Goal: Information Seeking & Learning: Learn about a topic

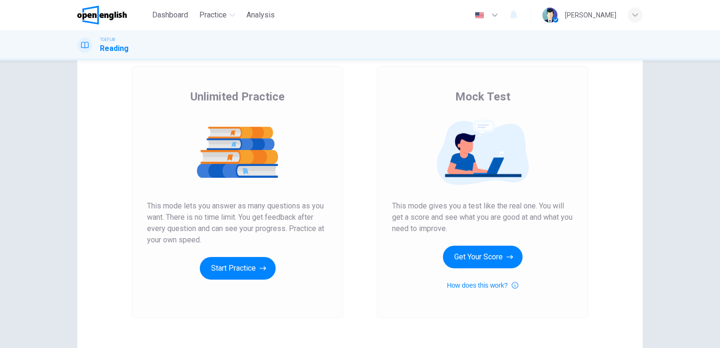
scroll to position [51, 0]
click at [377, 218] on div "Mock Test This mode gives you a test like the real one. You will get a score an…" at bounding box center [482, 192] width 211 height 252
click at [240, 274] on button "Start Practice" at bounding box center [238, 268] width 76 height 23
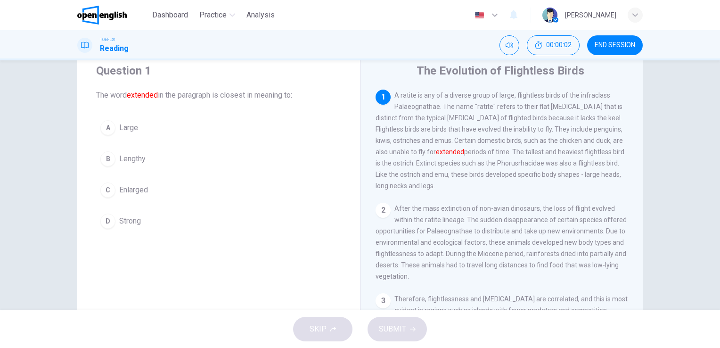
scroll to position [29, 0]
drag, startPoint x: 598, startPoint y: 155, endPoint x: 614, endPoint y: 156, distance: 16.5
click at [614, 156] on span "A ratite is any of a diverse group of large, flightless birds of the infraclass…" at bounding box center [499, 142] width 249 height 98
click at [615, 156] on span "A ratite is any of a diverse group of large, flightless birds of the infraclass…" at bounding box center [499, 142] width 249 height 98
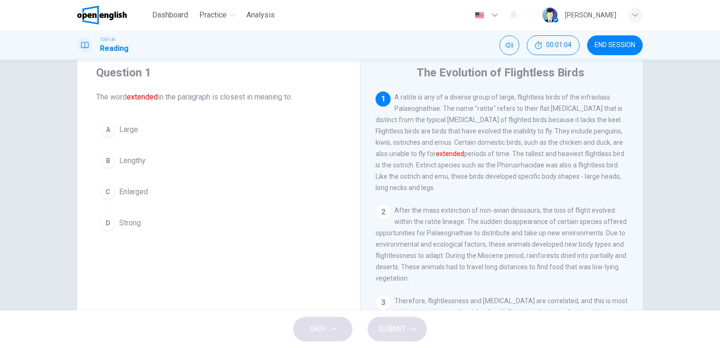
drag, startPoint x: 615, startPoint y: 156, endPoint x: 590, endPoint y: 152, distance: 25.7
click at [590, 152] on span "A ratite is any of a diverse group of large, flightless birds of the infraclass…" at bounding box center [499, 142] width 249 height 98
click at [509, 160] on div "1 A ratite is any of a diverse group of large, flightless birds of the infracla…" at bounding box center [501, 142] width 252 height 102
click at [107, 132] on div "A" at bounding box center [107, 129] width 15 height 15
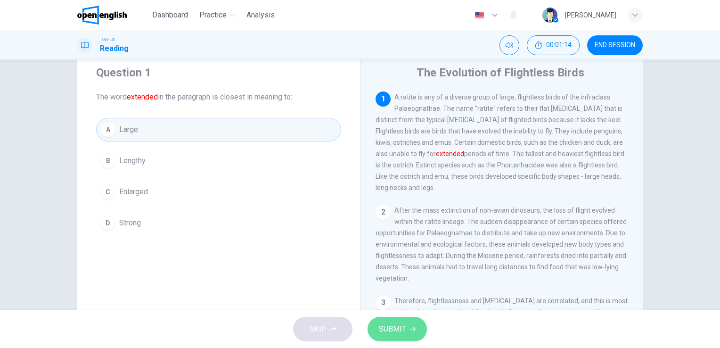
click at [405, 332] on span "SUBMIT" at bounding box center [392, 328] width 27 height 13
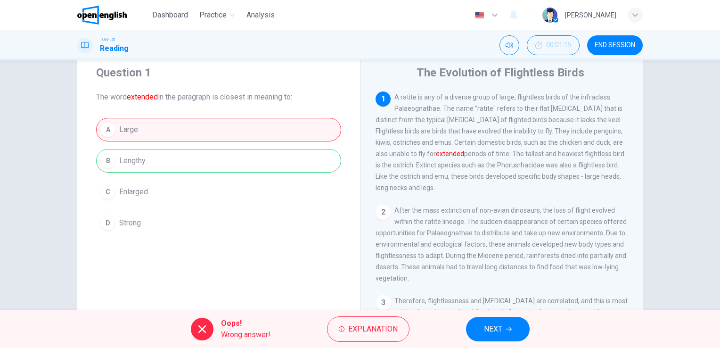
drag, startPoint x: 141, startPoint y: 161, endPoint x: 114, endPoint y: 161, distance: 27.3
click at [114, 161] on div "A Large B Lengthy C Enlarged D Strong" at bounding box center [218, 176] width 245 height 117
click at [356, 339] on button "Explanation" at bounding box center [368, 328] width 82 height 25
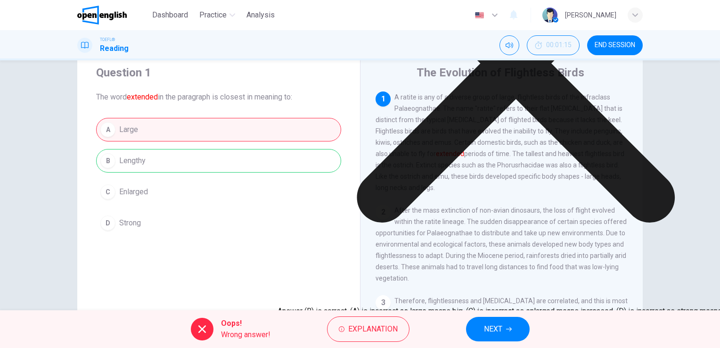
click at [449, 261] on icon at bounding box center [515, 63] width 477 height 477
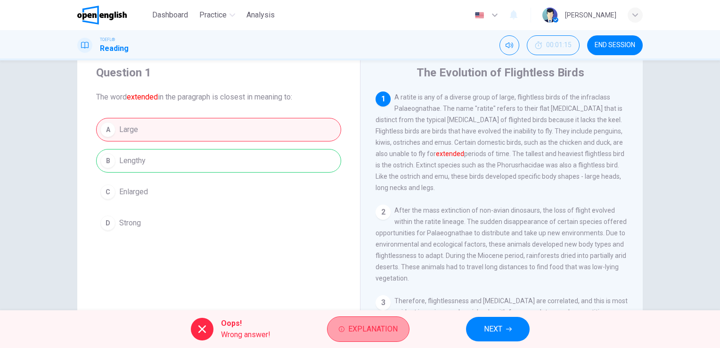
click at [396, 326] on span "Explanation" at bounding box center [372, 328] width 49 height 13
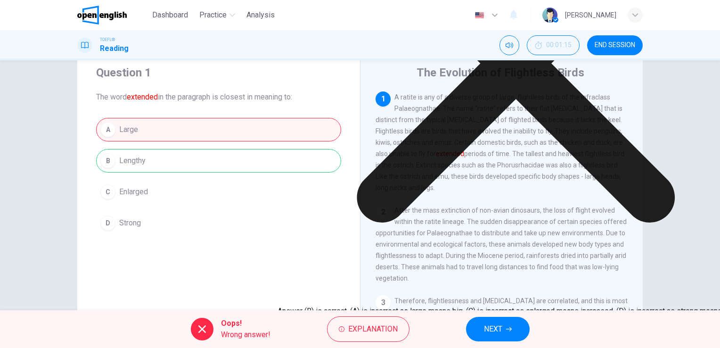
click at [446, 263] on icon at bounding box center [515, 63] width 477 height 477
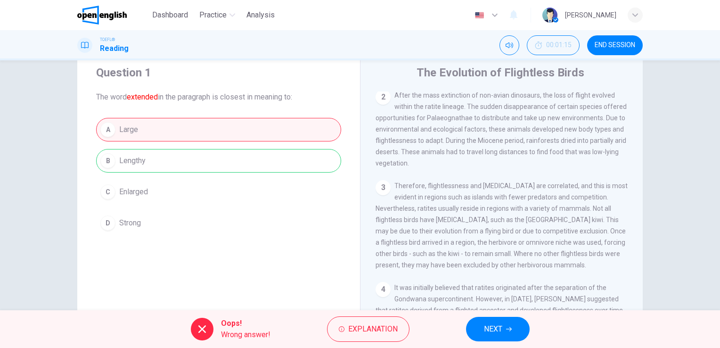
scroll to position [115, 0]
click at [490, 319] on button "NEXT" at bounding box center [498, 328] width 64 height 24
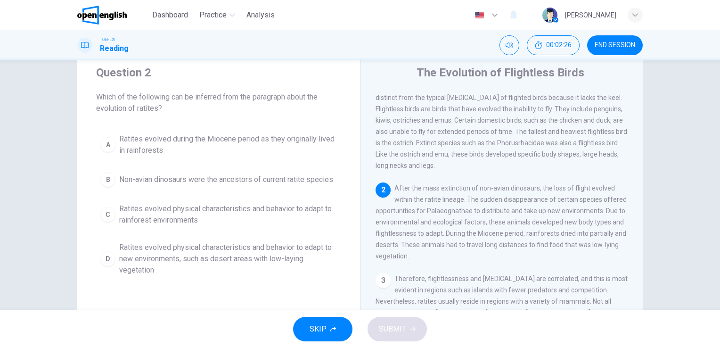
scroll to position [24, 0]
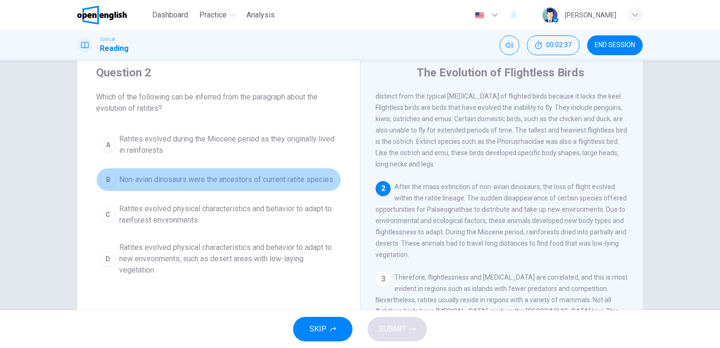
click at [137, 187] on button "B Non-avian dinosaurs were the ancestors of current ratite species" at bounding box center [218, 180] width 245 height 24
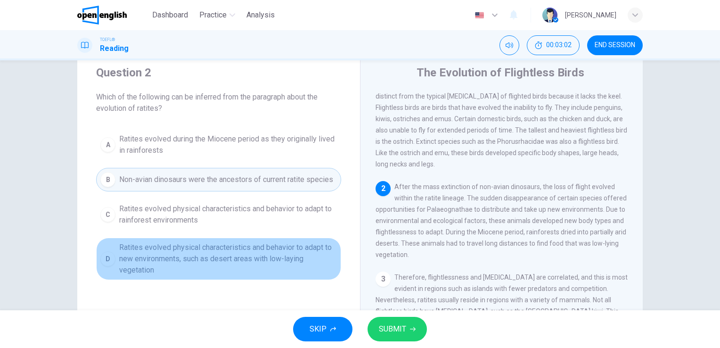
click at [155, 267] on span "Ratites evolved physical characteristics and behavior to adapt to new environme…" at bounding box center [228, 259] width 218 height 34
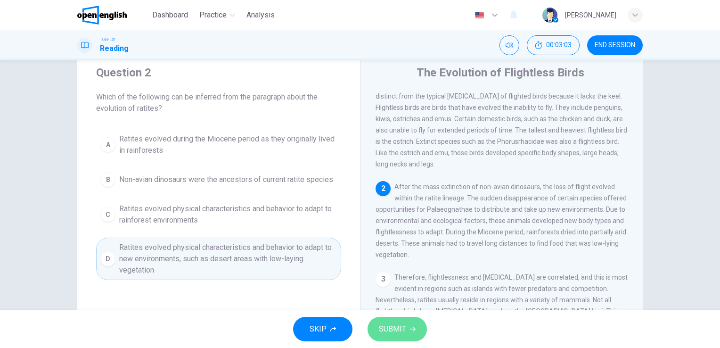
click at [394, 339] on button "SUBMIT" at bounding box center [396, 328] width 59 height 24
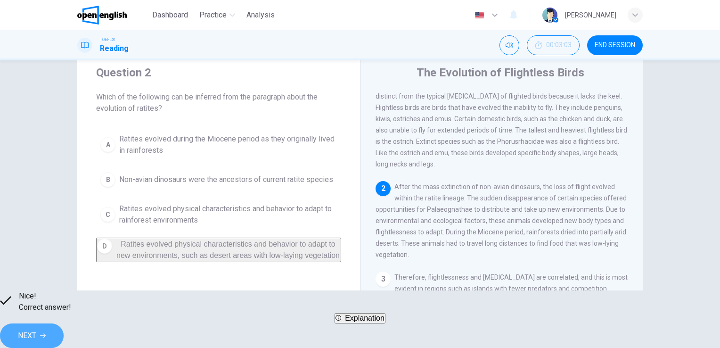
click at [64, 326] on button "NEXT" at bounding box center [32, 335] width 64 height 24
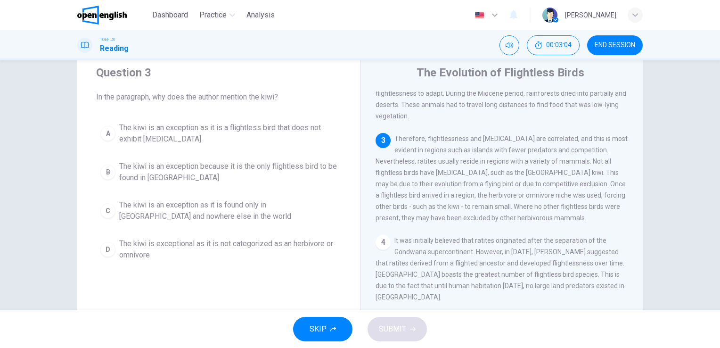
scroll to position [167, 0]
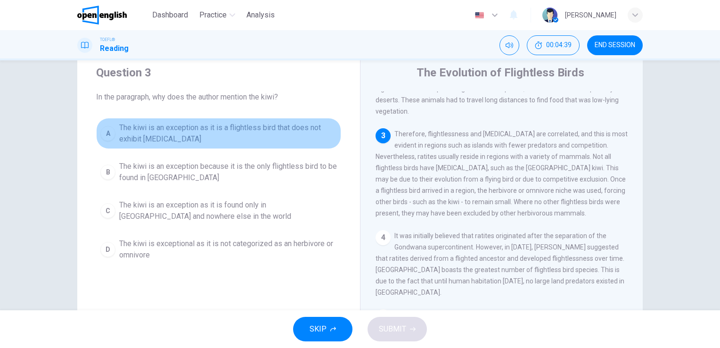
click at [266, 140] on span "The kiwi is an exception as it is a flightless bird that does not exhibit [MEDI…" at bounding box center [228, 133] width 218 height 23
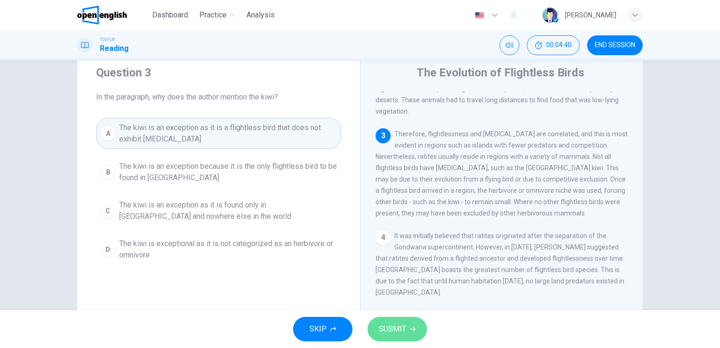
click at [414, 332] on button "SUBMIT" at bounding box center [396, 328] width 59 height 24
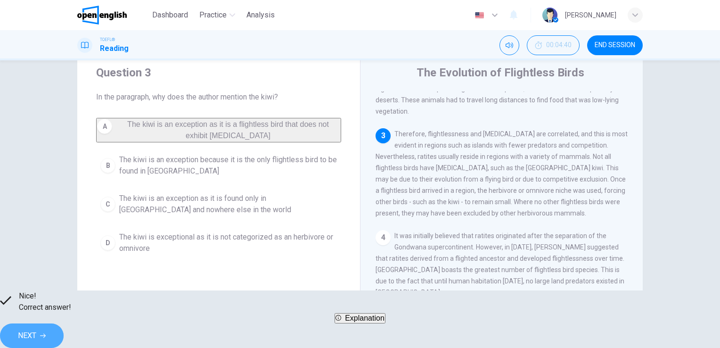
click at [64, 336] on button "NEXT" at bounding box center [32, 335] width 64 height 24
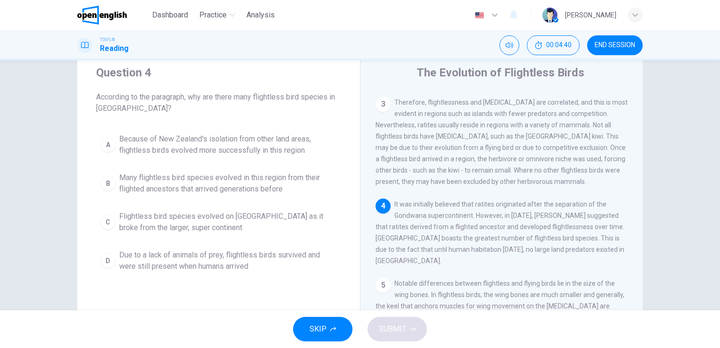
scroll to position [207, 0]
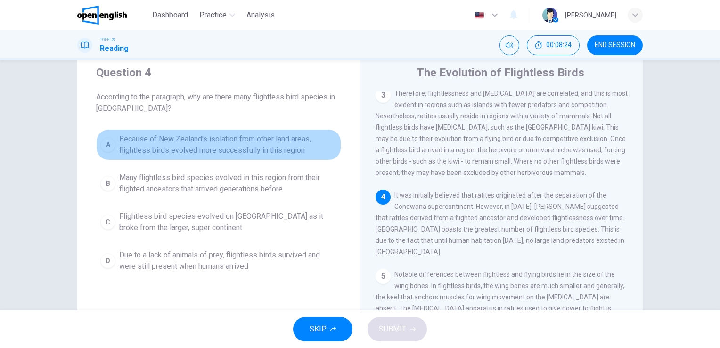
click at [186, 144] on span "Because of New Zealand's isolation from other land areas, flightless birds evol…" at bounding box center [228, 144] width 218 height 23
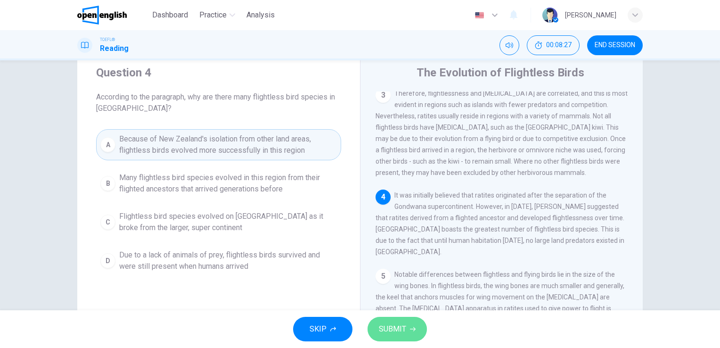
click at [401, 328] on span "SUBMIT" at bounding box center [392, 328] width 27 height 13
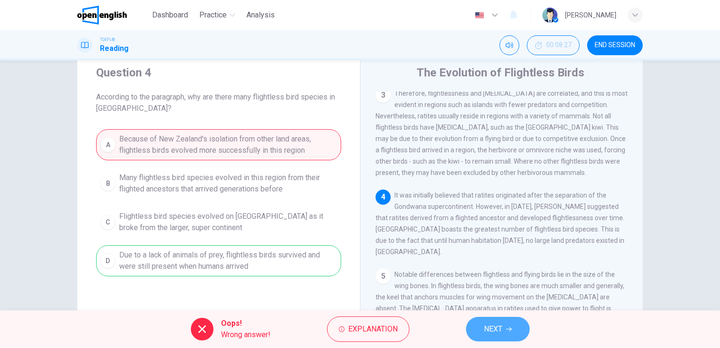
click at [498, 336] on button "NEXT" at bounding box center [498, 328] width 64 height 24
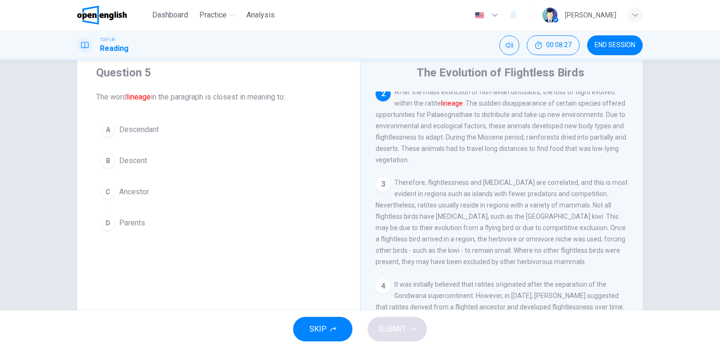
scroll to position [116, 0]
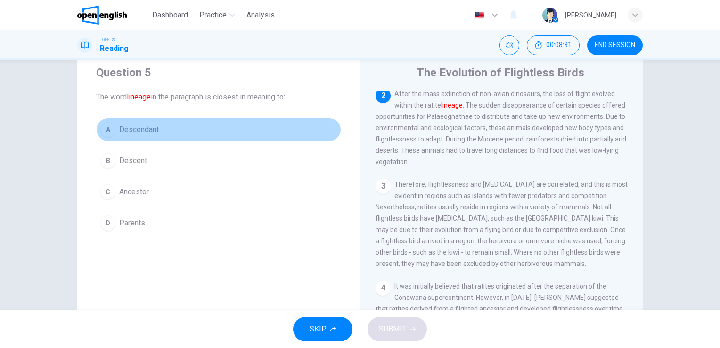
click at [126, 129] on span "Descendant" at bounding box center [139, 129] width 40 height 11
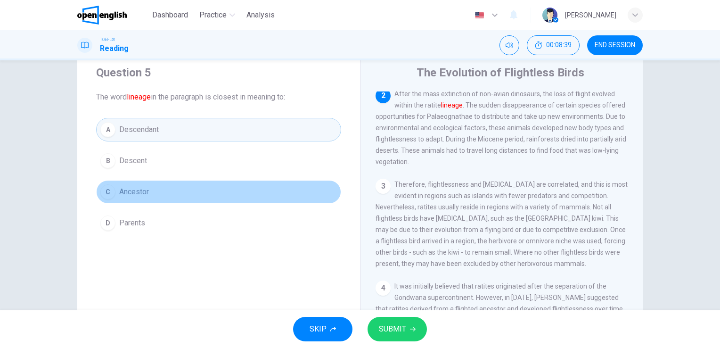
click at [145, 188] on span "Ancestor" at bounding box center [134, 191] width 30 height 11
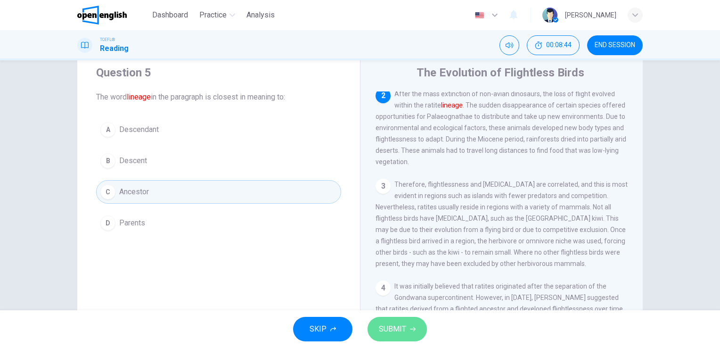
click at [389, 328] on span "SUBMIT" at bounding box center [392, 328] width 27 height 13
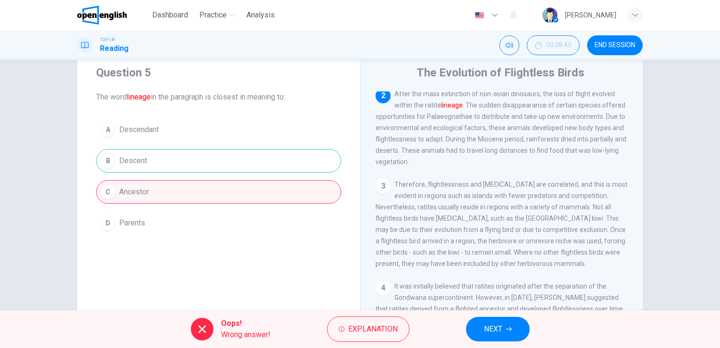
click at [280, 163] on div "A Descendant B Descent C Ancestor D Parents" at bounding box center [218, 176] width 245 height 117
click at [501, 324] on span "NEXT" at bounding box center [493, 328] width 18 height 13
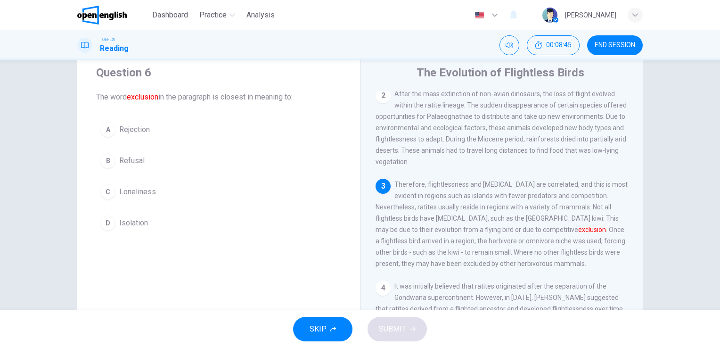
scroll to position [126, 0]
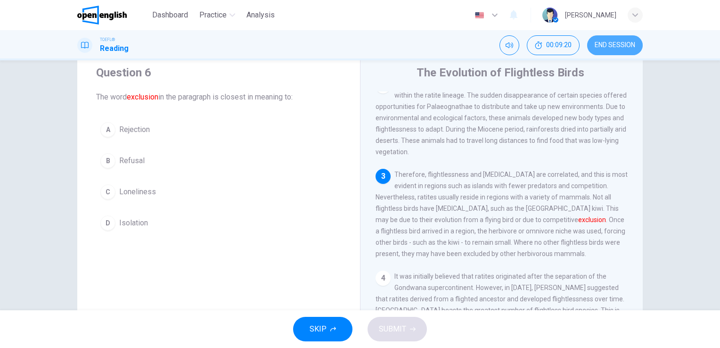
click at [633, 45] on span "END SESSION" at bounding box center [614, 45] width 41 height 8
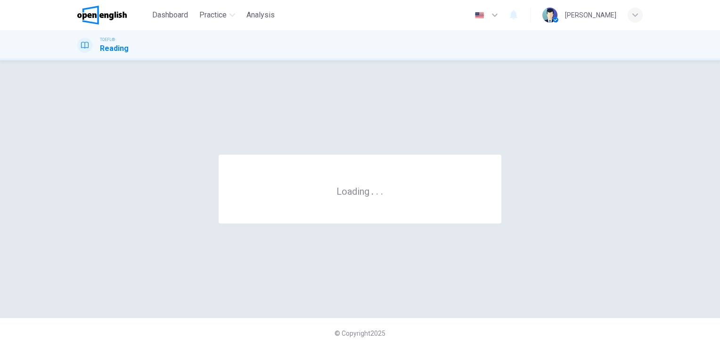
scroll to position [0, 0]
